Goal: Information Seeking & Learning: Compare options

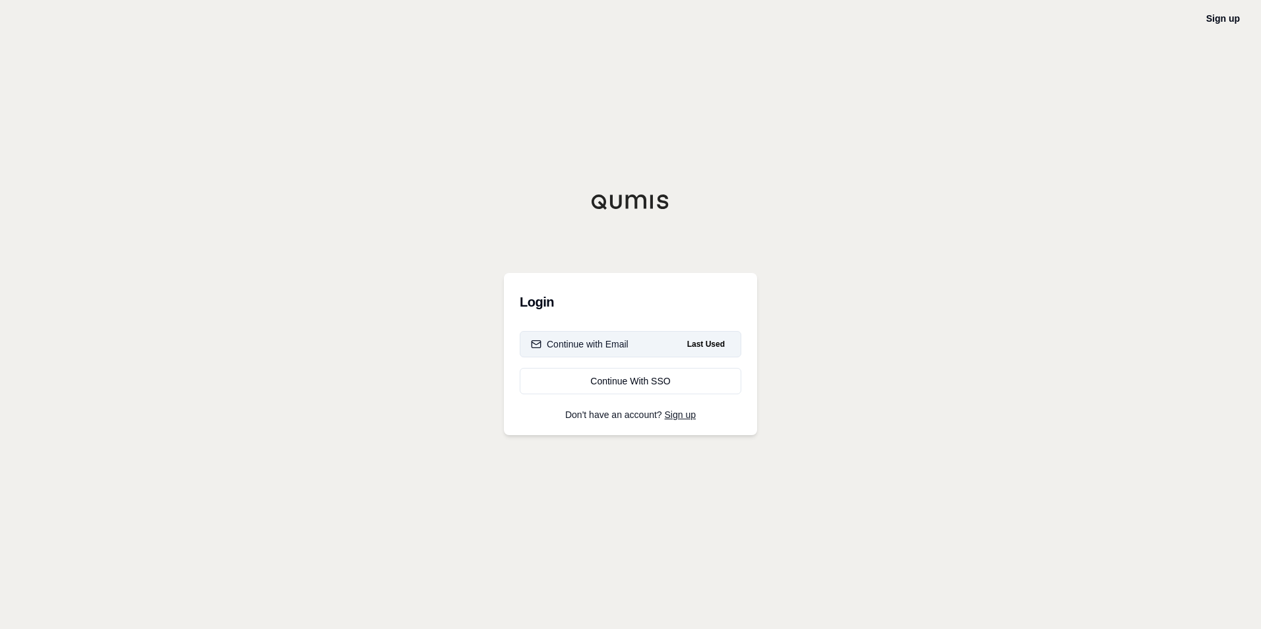
click at [586, 348] on div "Continue with Email" at bounding box center [580, 344] width 98 height 13
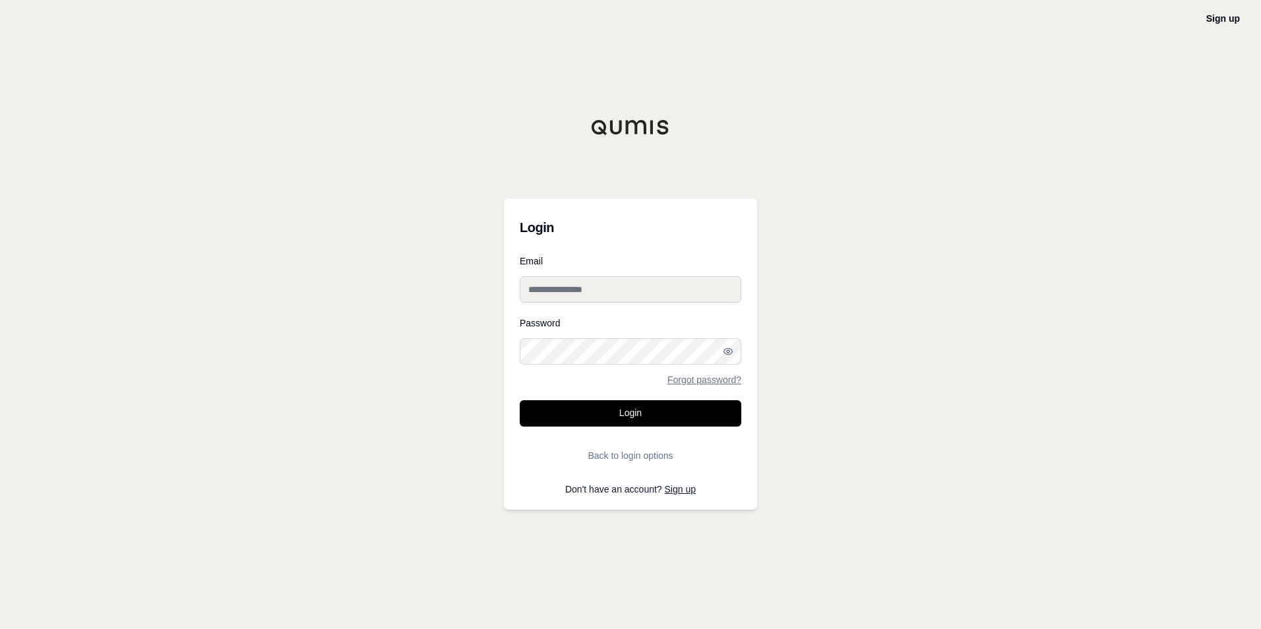
type input "**********"
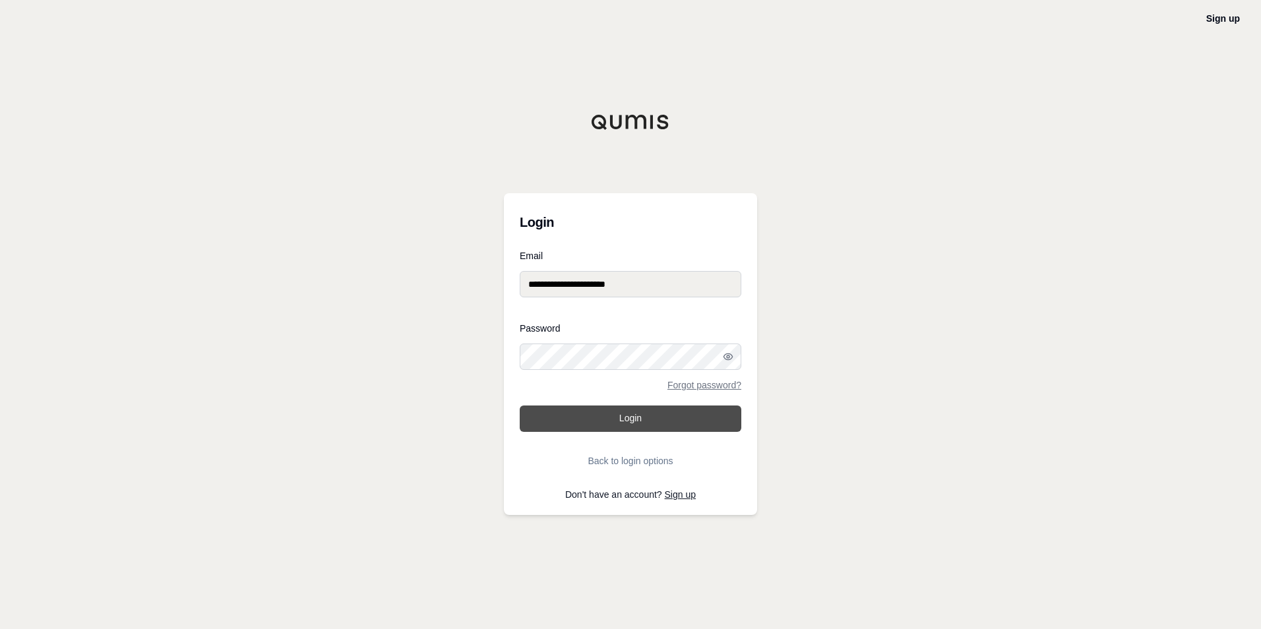
click at [590, 423] on button "Login" at bounding box center [631, 419] width 222 height 26
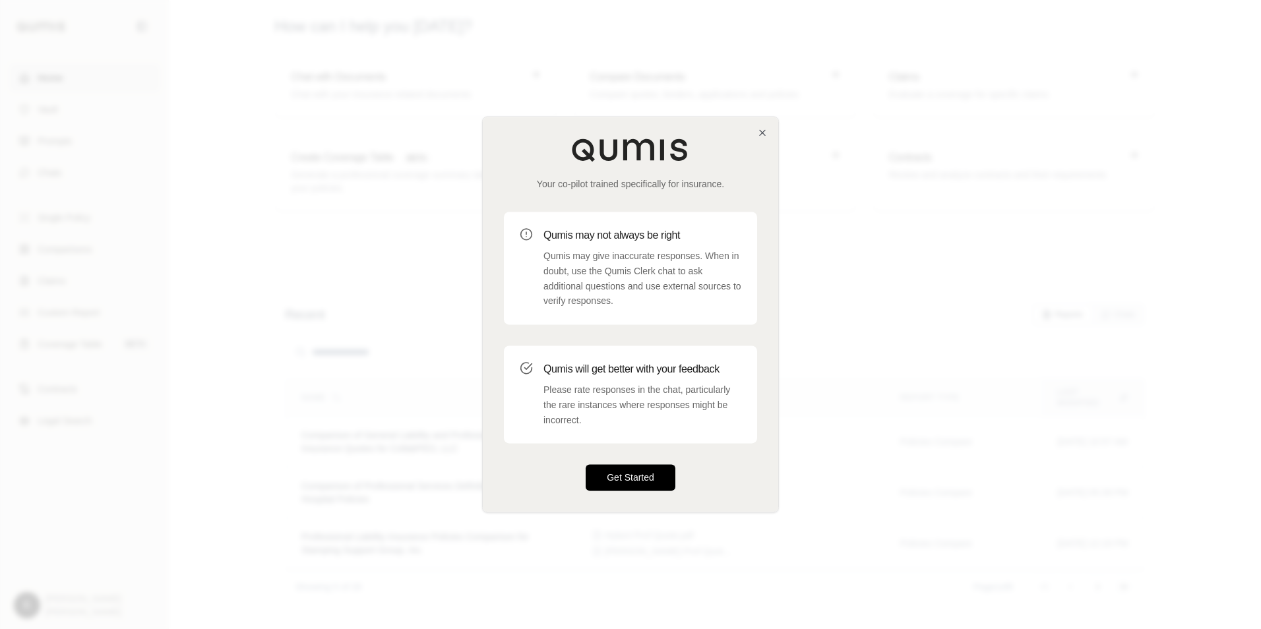
click at [623, 485] on button "Get Started" at bounding box center [631, 478] width 90 height 26
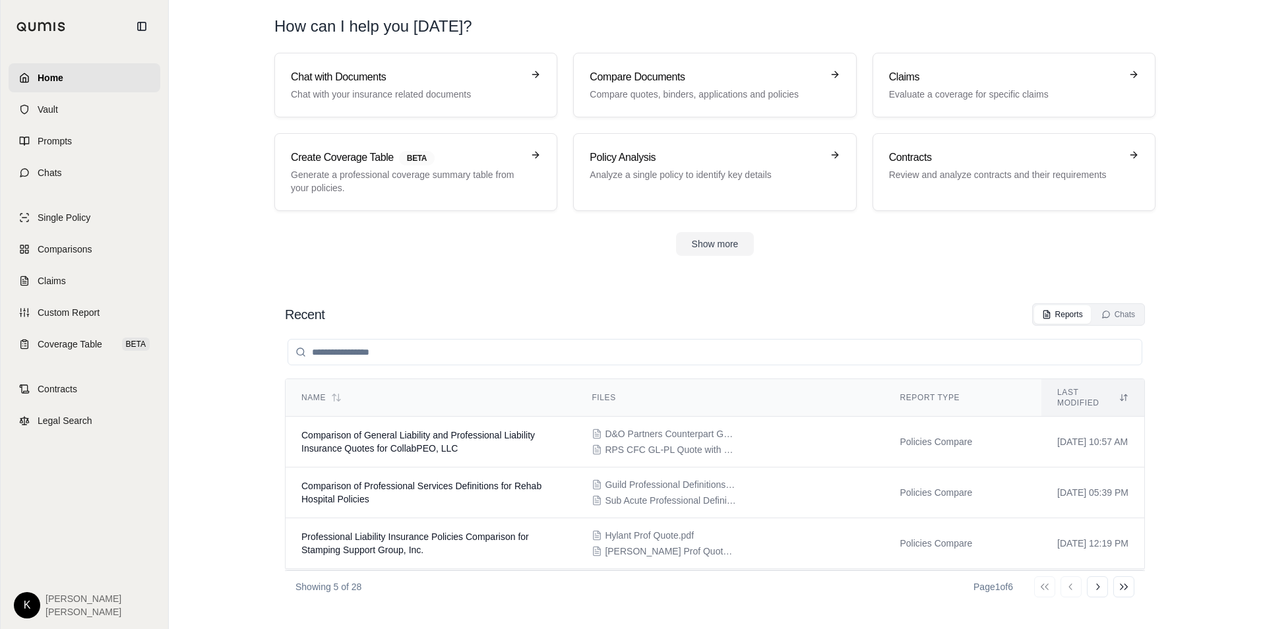
click at [386, 354] on input "search" at bounding box center [715, 352] width 855 height 26
click at [639, 89] on p "Compare quotes, binders, applications and policies" at bounding box center [706, 94] width 232 height 13
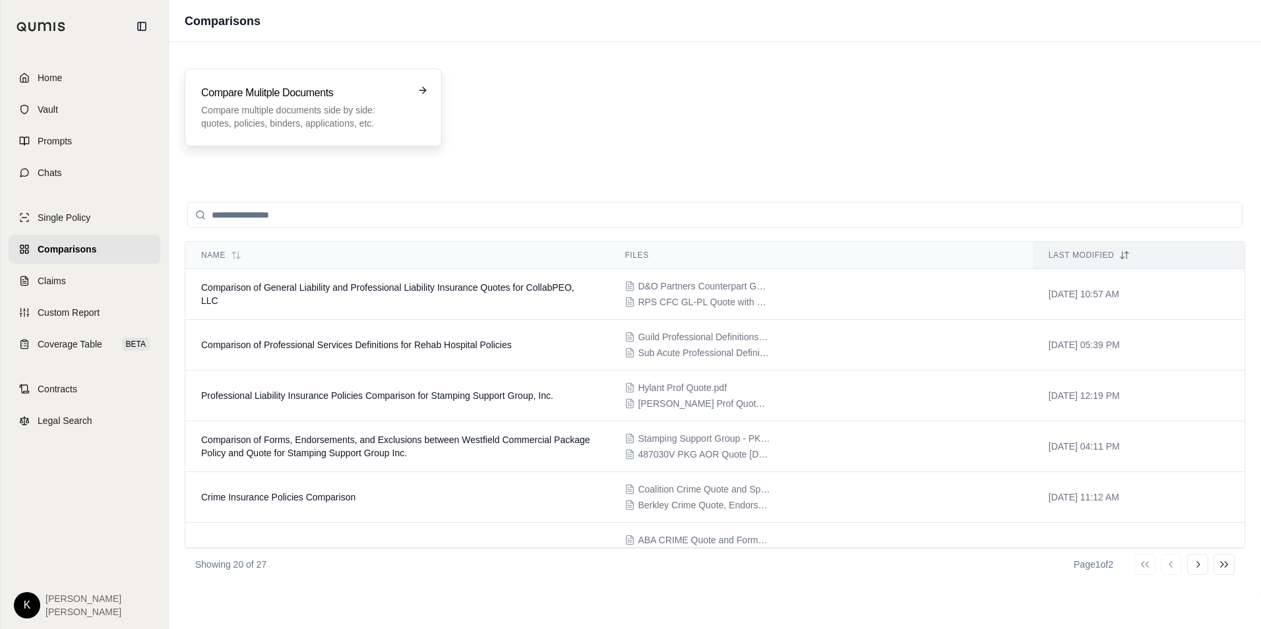
click at [315, 114] on p "Compare multiple documents side by side: quotes, policies, binders, application…" at bounding box center [304, 117] width 206 height 26
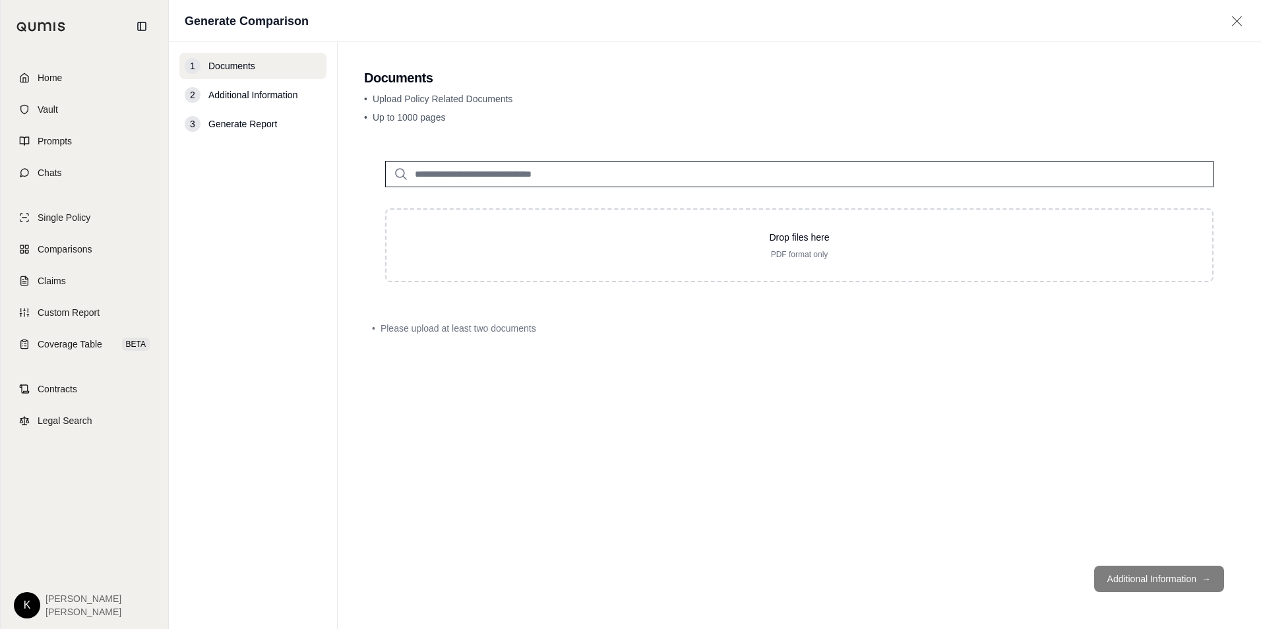
click at [441, 172] on input "search" at bounding box center [799, 174] width 829 height 26
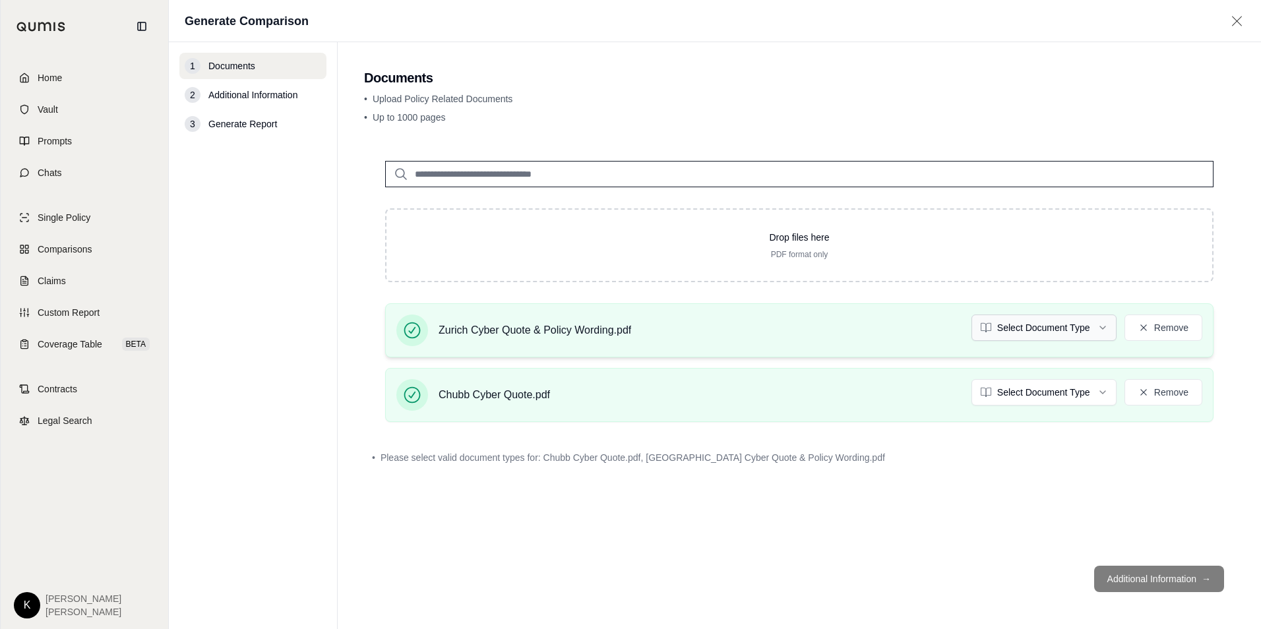
click at [1043, 317] on html "Home Vault Prompts Chats Single Policy Comparisons Claims Custom Report Coverag…" at bounding box center [630, 314] width 1261 height 629
click at [1012, 394] on html "Home Vault Prompts Chats Single Policy Comparisons Claims Custom Report Coverag…" at bounding box center [630, 314] width 1261 height 629
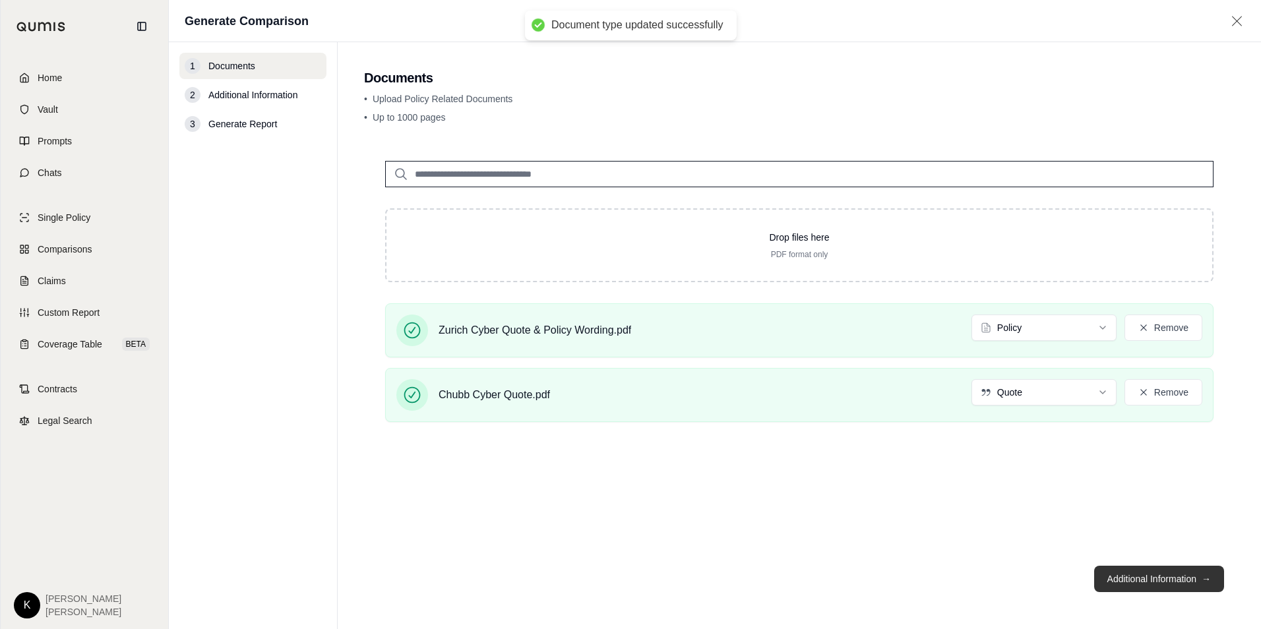
click at [1146, 580] on button "Additional Information →" at bounding box center [1159, 579] width 130 height 26
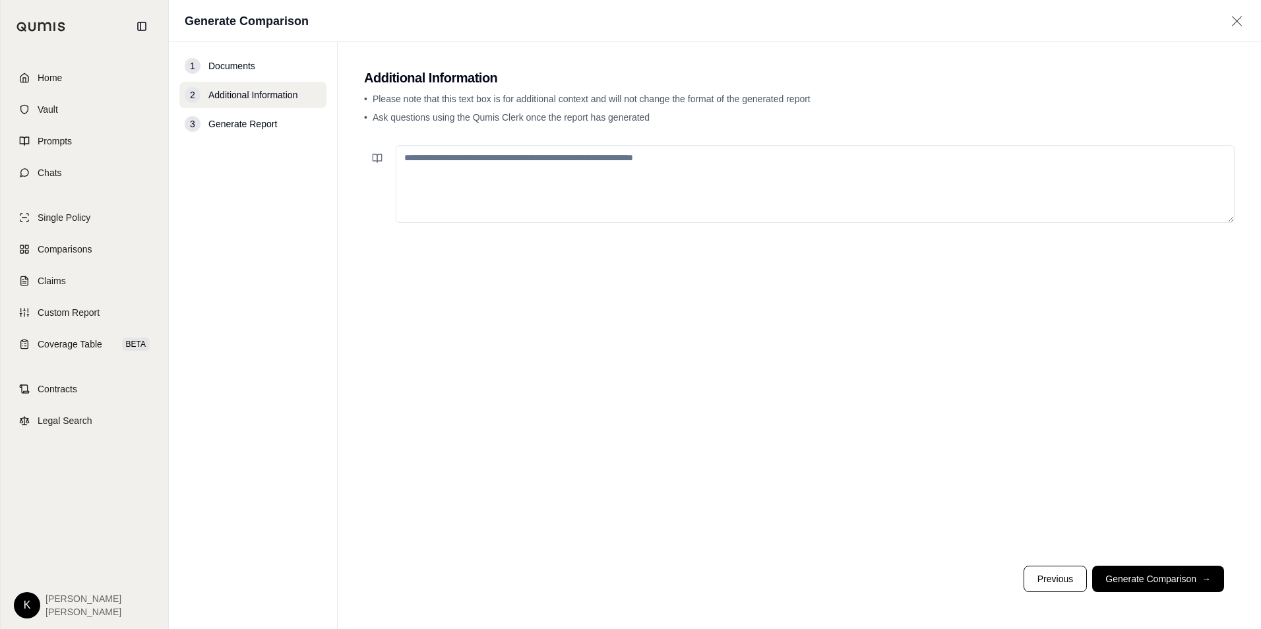
click at [524, 165] on textarea at bounding box center [815, 184] width 839 height 78
paste textarea "**********"
type textarea "**********"
click at [1142, 577] on button "Generate Comparison →" at bounding box center [1158, 579] width 132 height 26
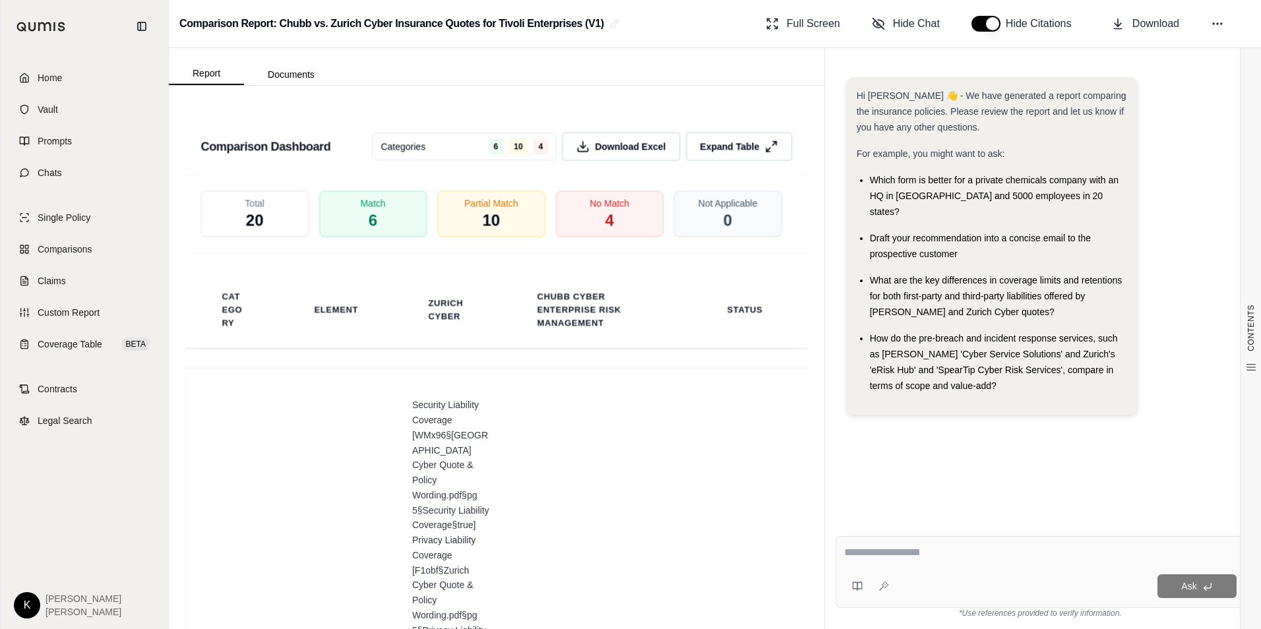
scroll to position [3035, 0]
click at [590, 152] on button "Download Excel" at bounding box center [621, 144] width 124 height 30
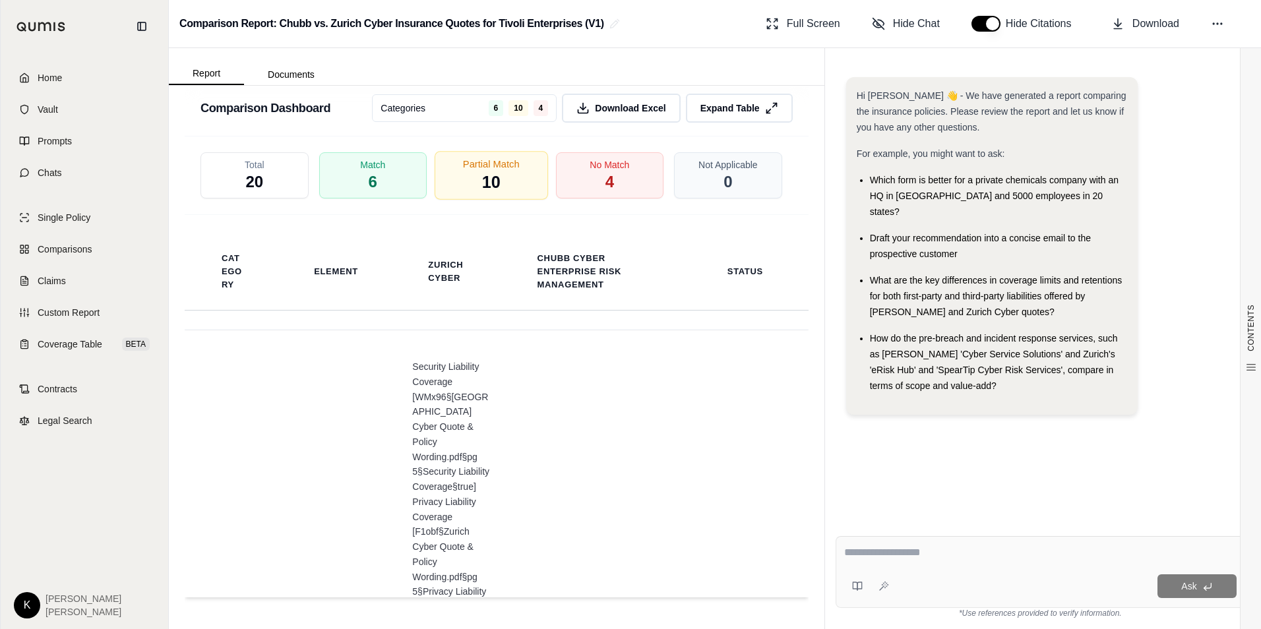
drag, startPoint x: 723, startPoint y: 112, endPoint x: 732, endPoint y: 132, distance: 21.8
click at [723, 112] on span "Expand Table" at bounding box center [730, 108] width 59 height 13
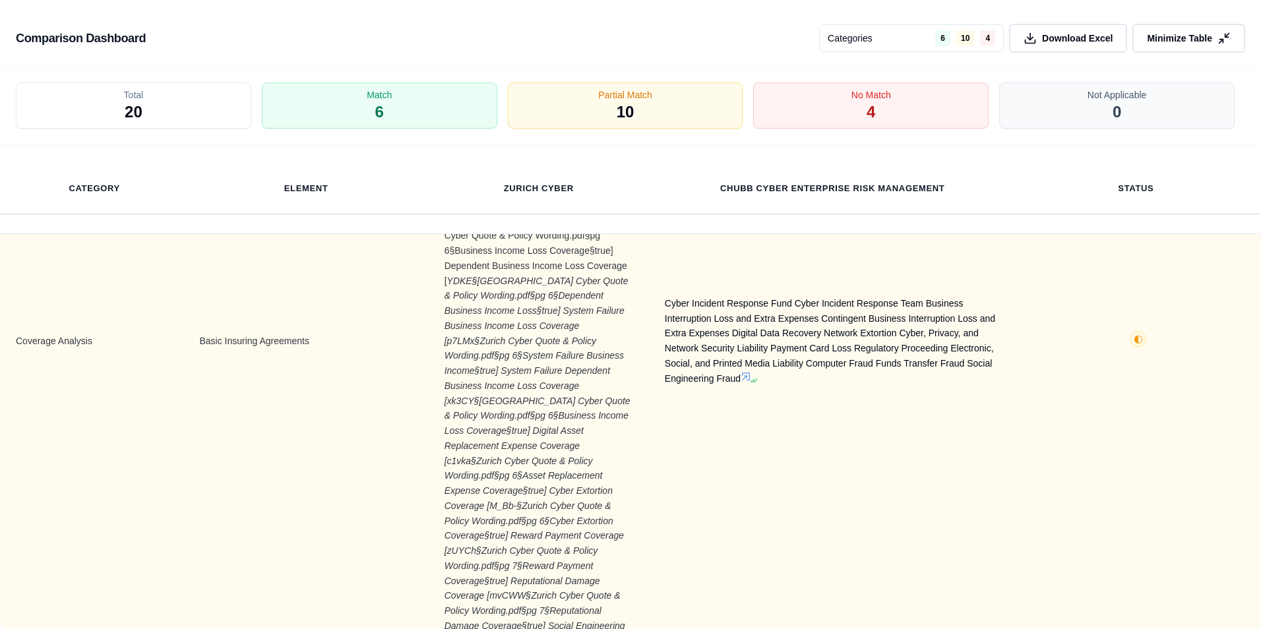
scroll to position [66, 0]
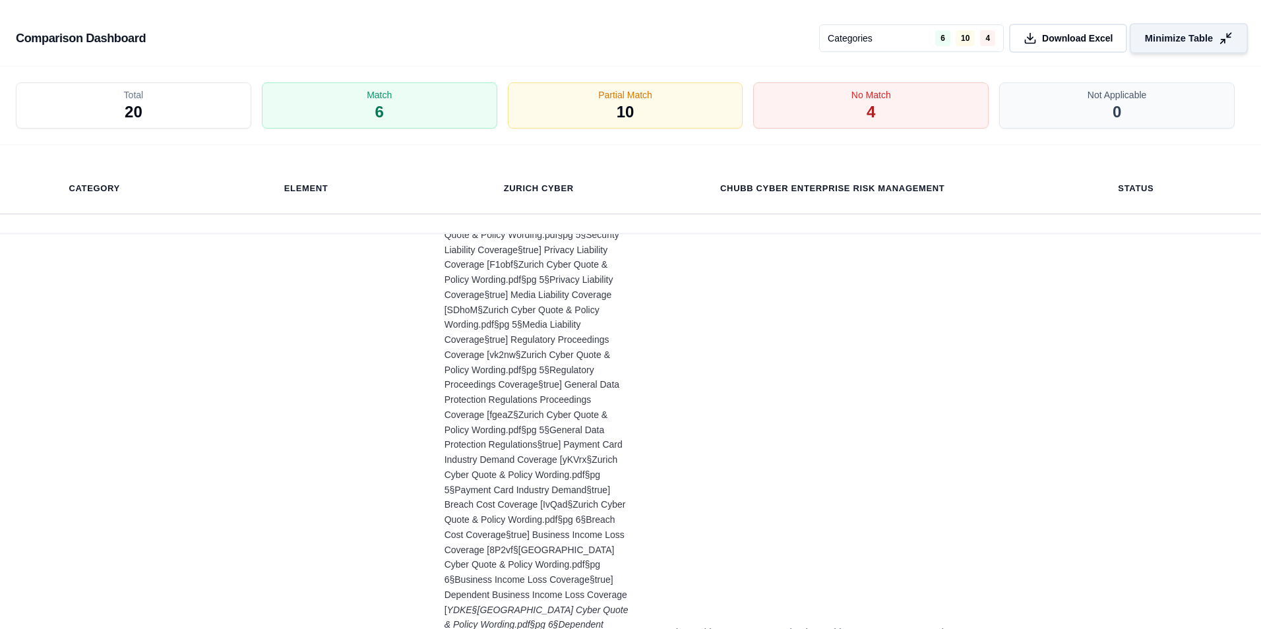
click at [1151, 40] on span "Minimize Table" at bounding box center [1179, 39] width 68 height 14
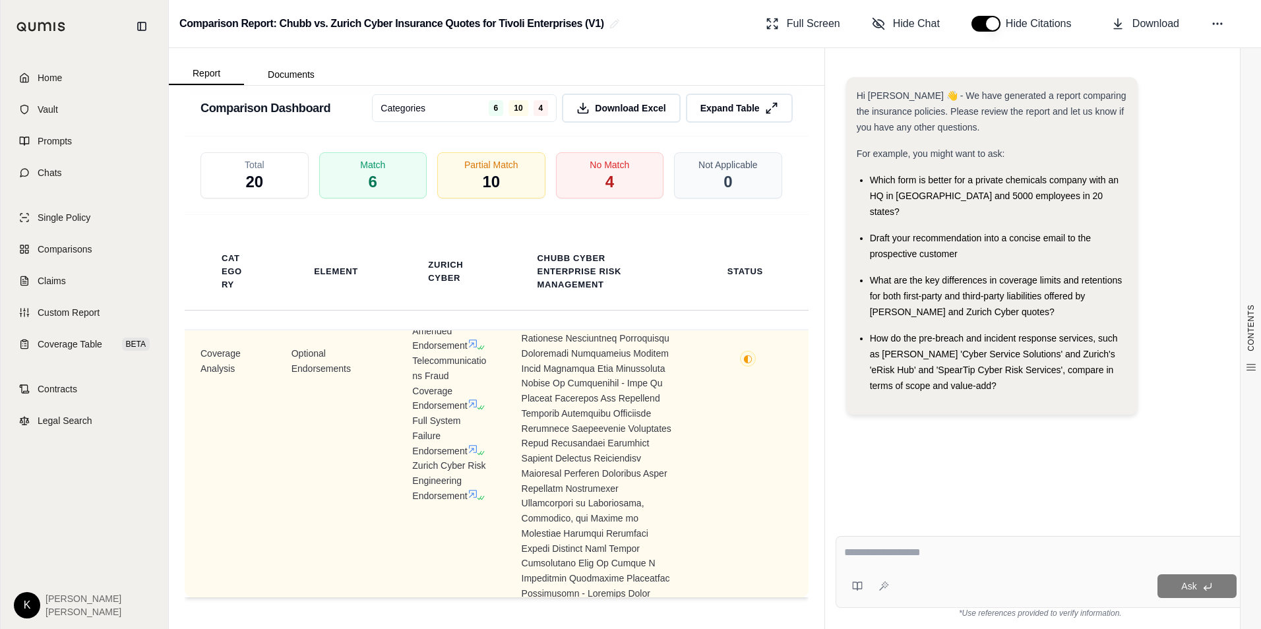
scroll to position [4156, 0]
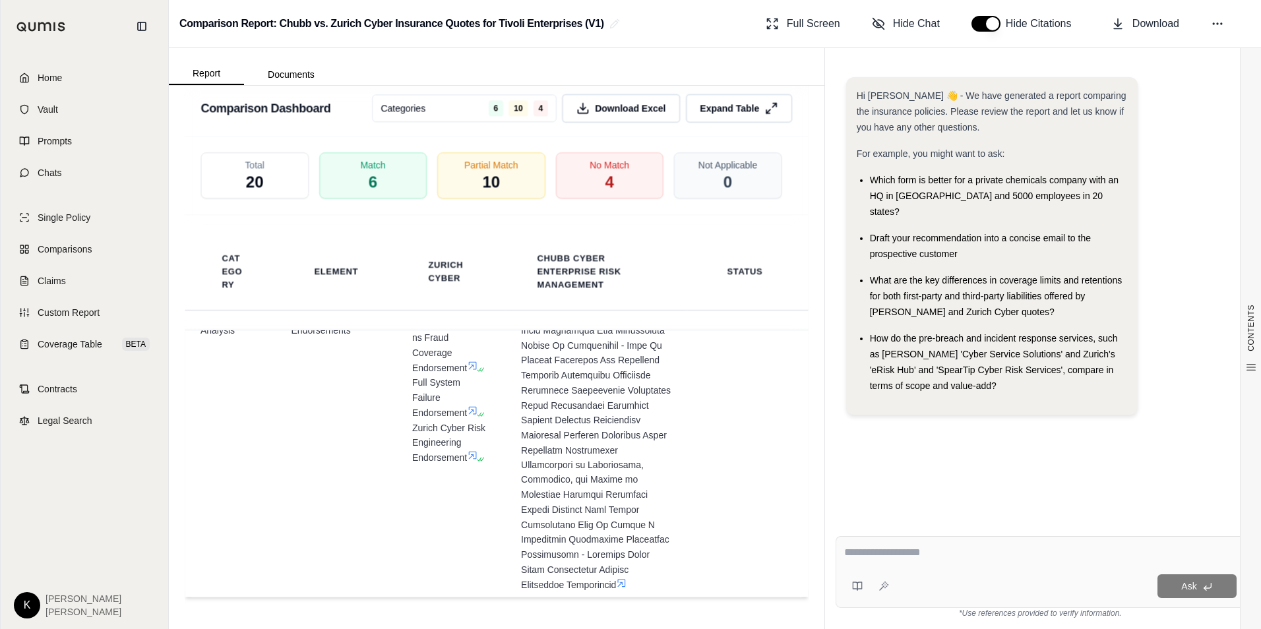
click at [912, 560] on textarea at bounding box center [1040, 553] width 393 height 16
type textarea "**********"
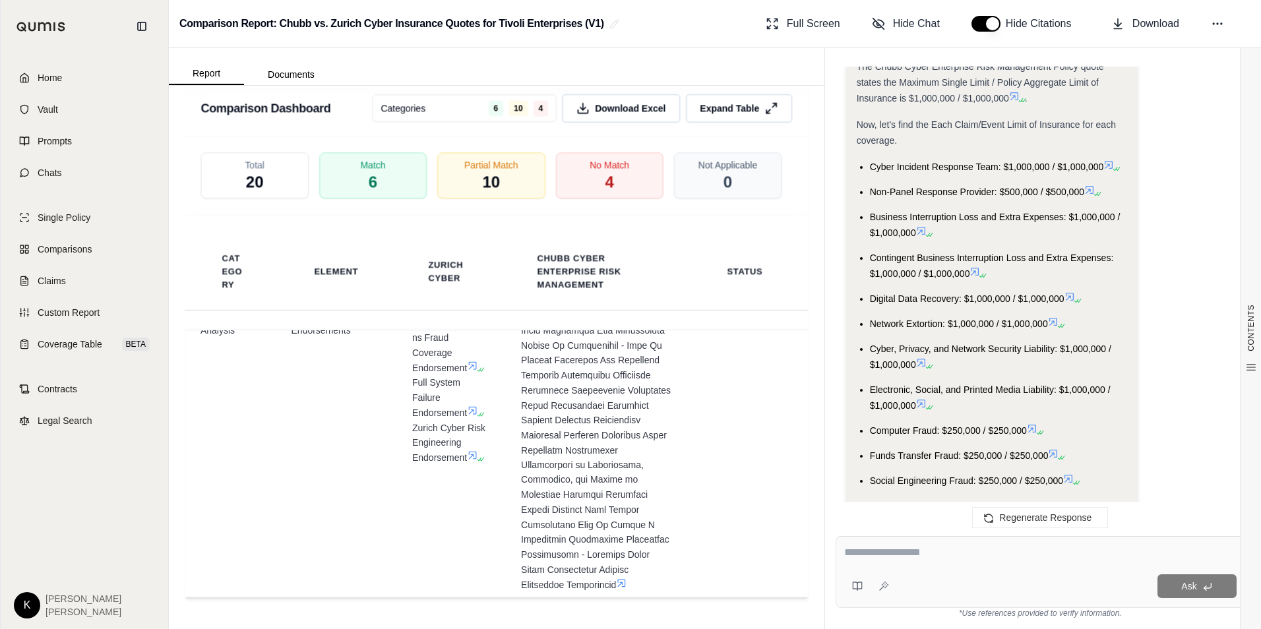
scroll to position [2046, 0]
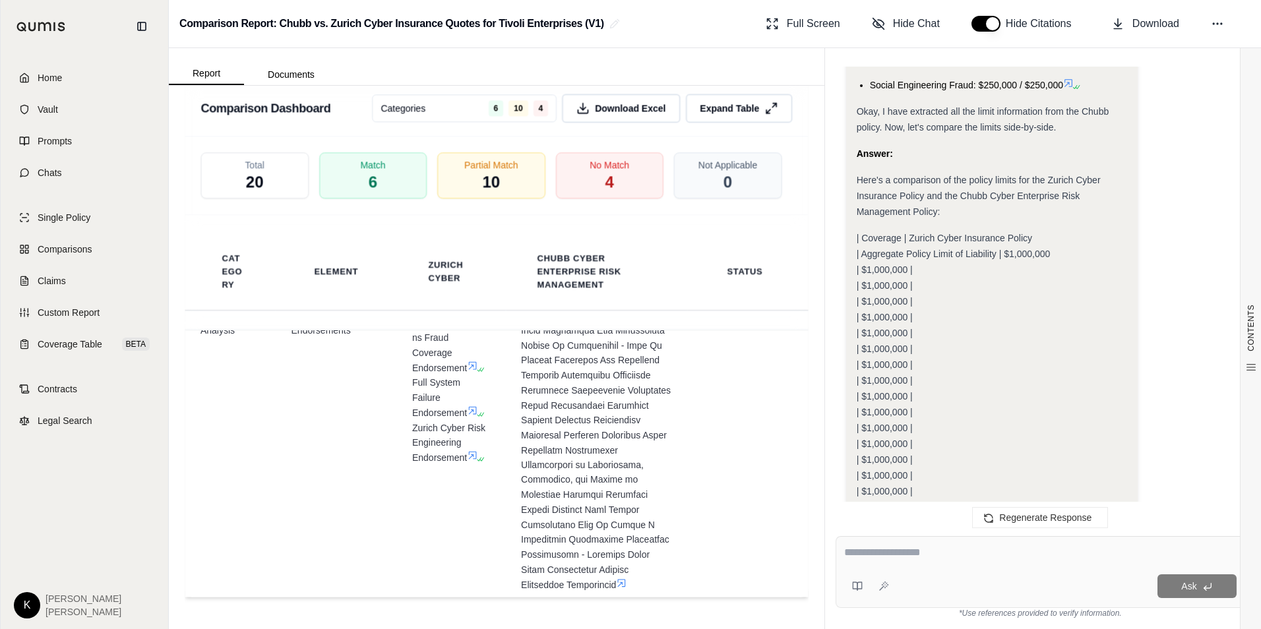
click at [877, 561] on div at bounding box center [1040, 555] width 393 height 20
click at [872, 555] on textarea at bounding box center [1040, 553] width 393 height 16
type textarea "**********"
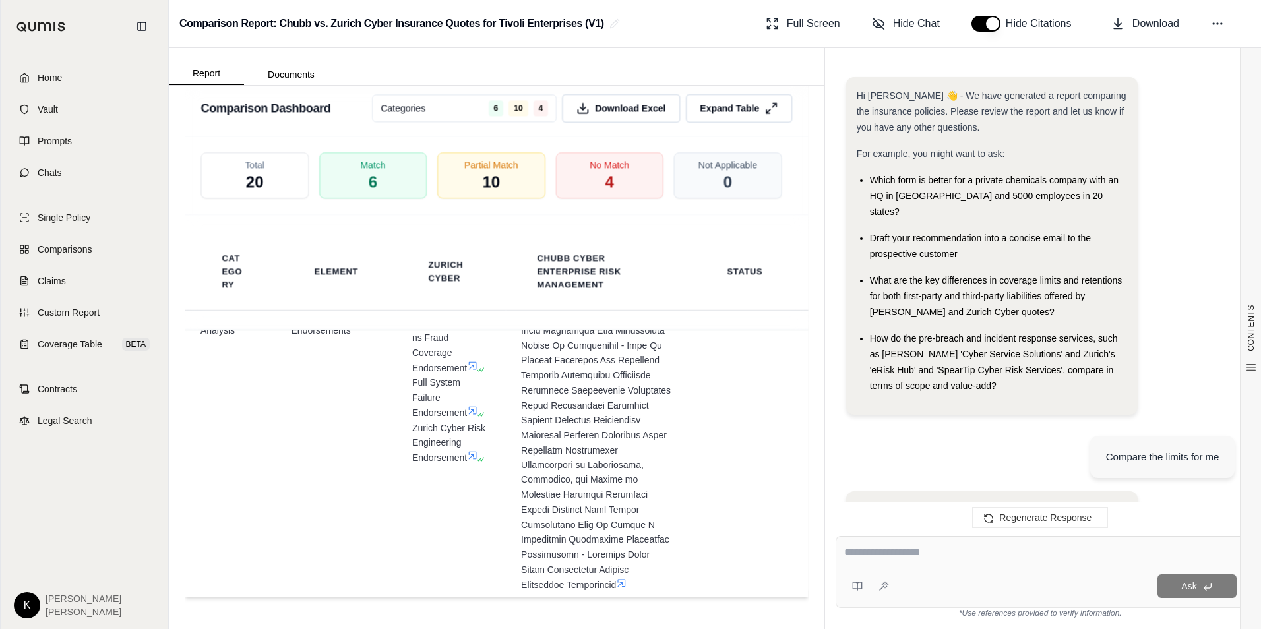
scroll to position [4535, 0]
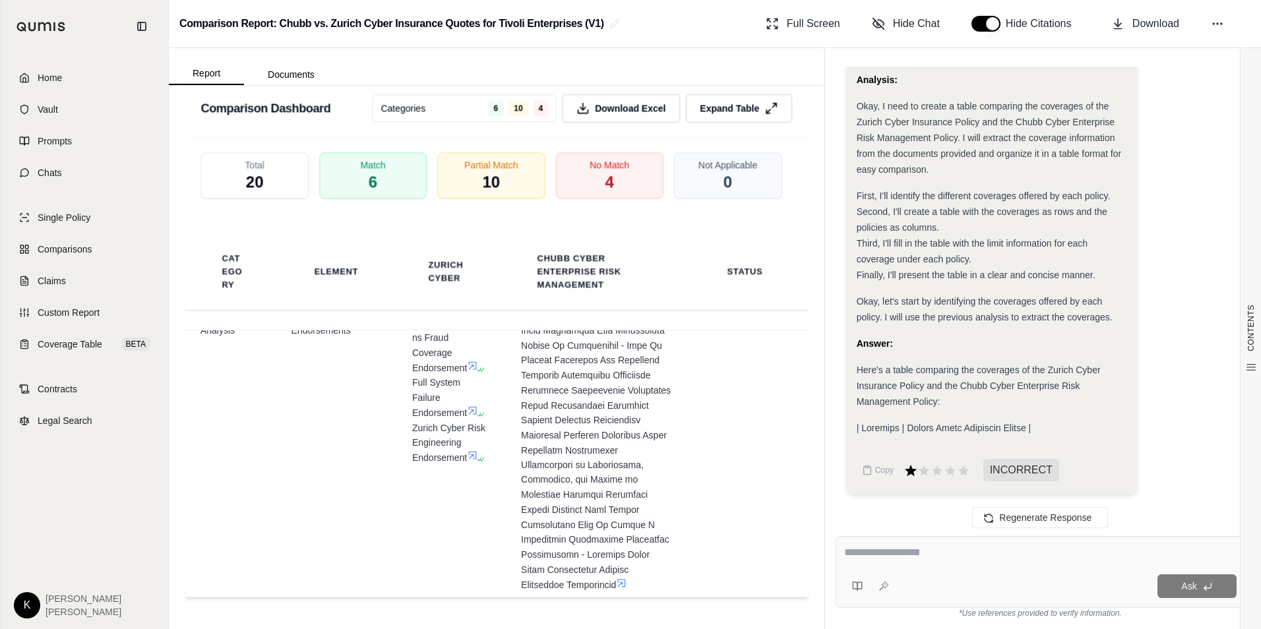
click at [912, 474] on icon at bounding box center [910, 470] width 12 height 11
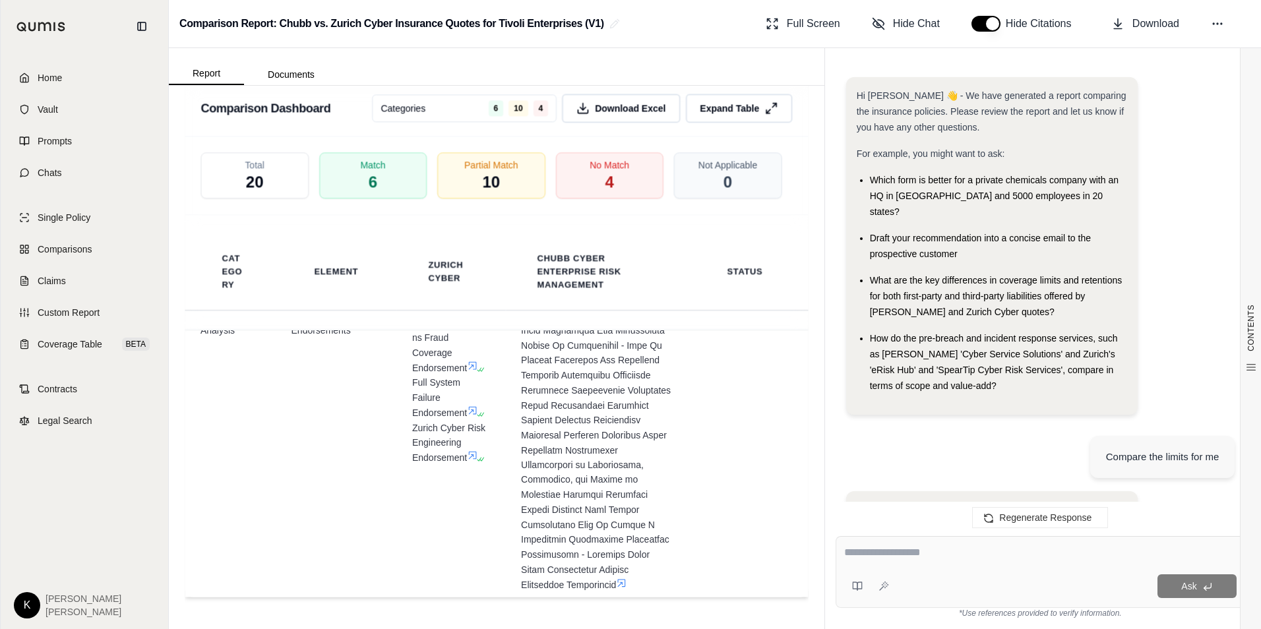
scroll to position [4644, 0]
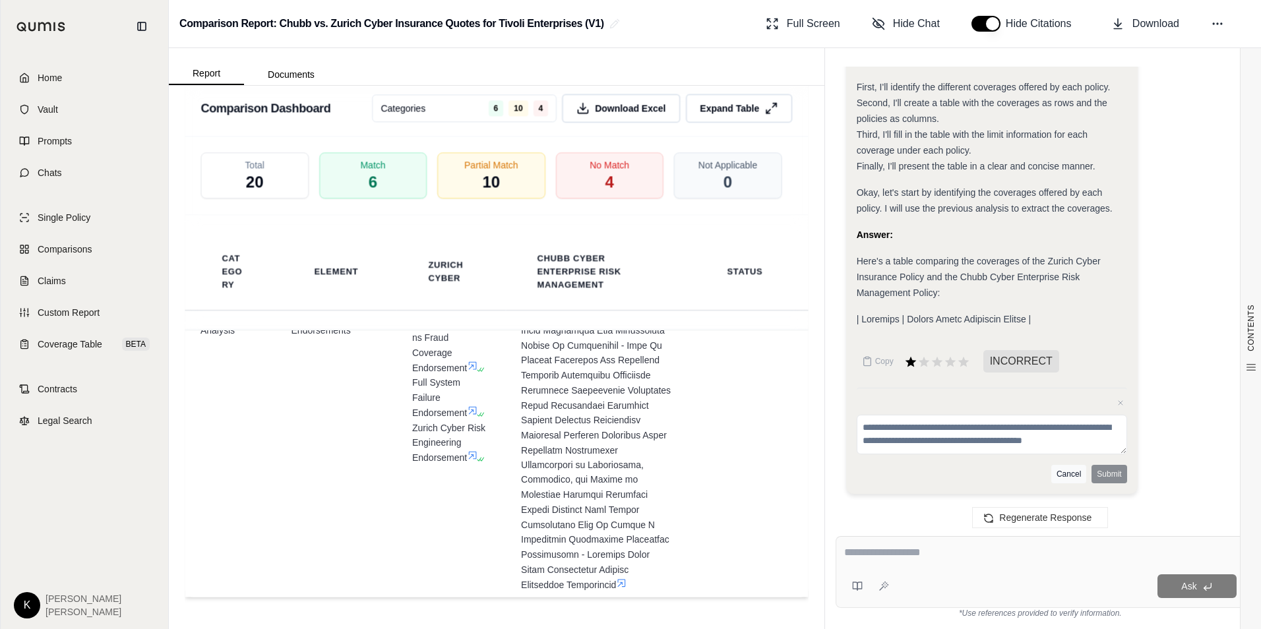
click at [1071, 474] on button "Cancel" at bounding box center [1069, 474] width 35 height 18
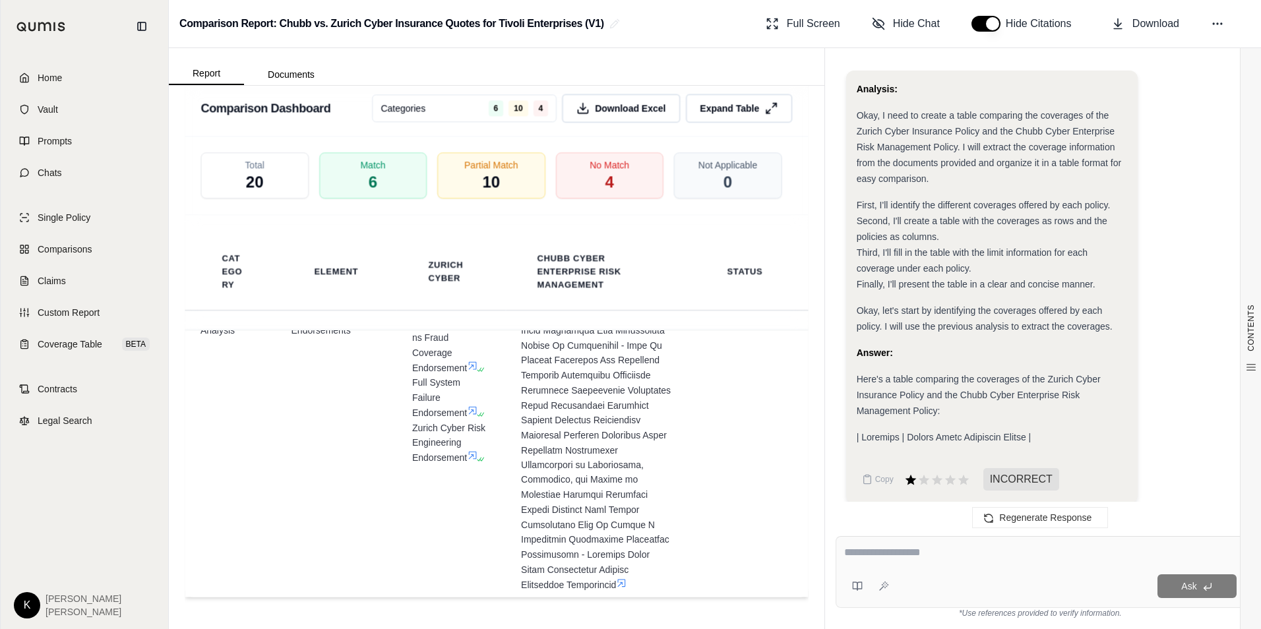
scroll to position [4535, 0]
